Goal: Ask a question

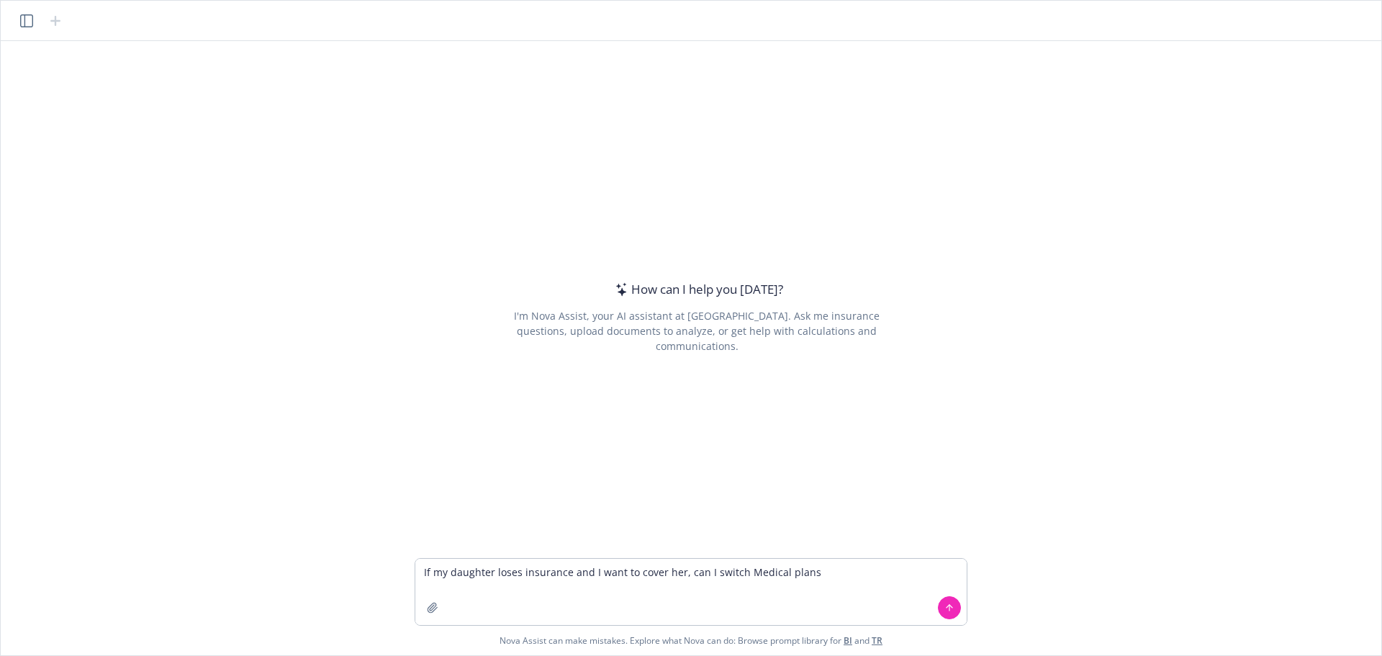
type textarea "If my daughter loses insurance and I want to cover her, can I switch Medical pl…"
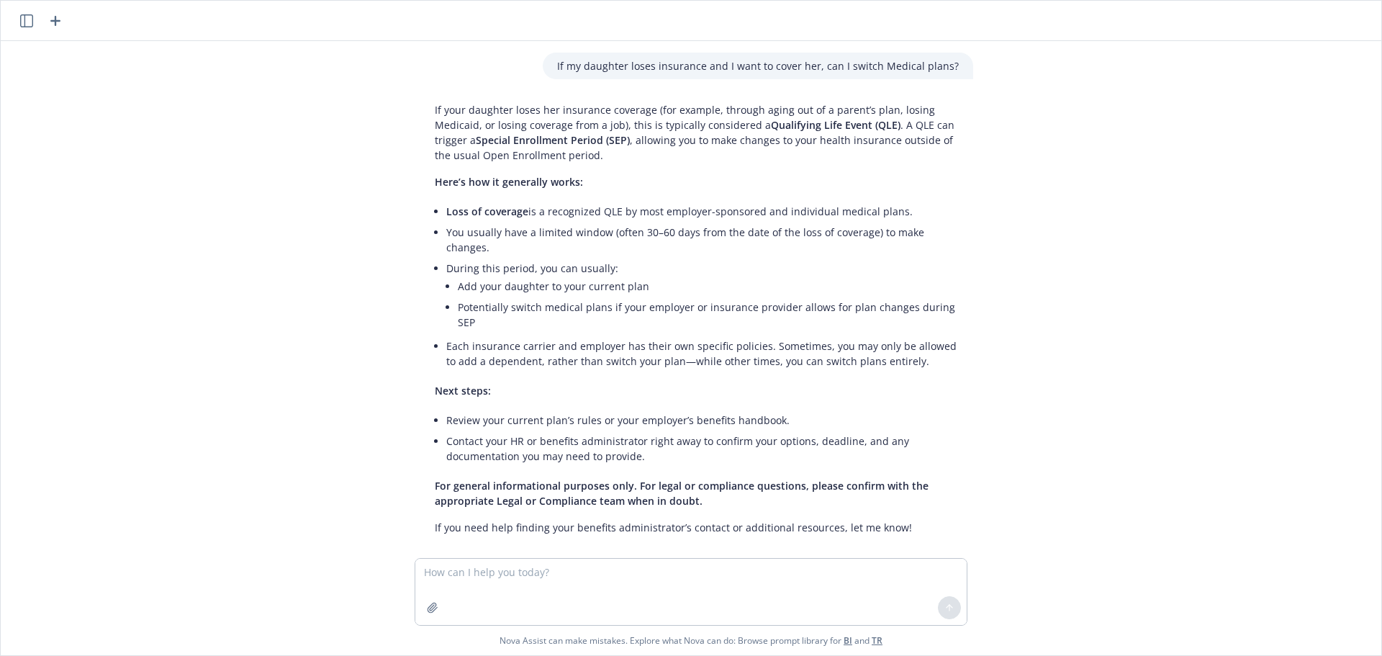
drag, startPoint x: 587, startPoint y: 241, endPoint x: 591, endPoint y: 200, distance: 41.3
click at [587, 241] on li "You usually have a limited window (often 30–60 days from the date of the loss o…" at bounding box center [702, 240] width 513 height 36
